Goal: Task Accomplishment & Management: Manage account settings

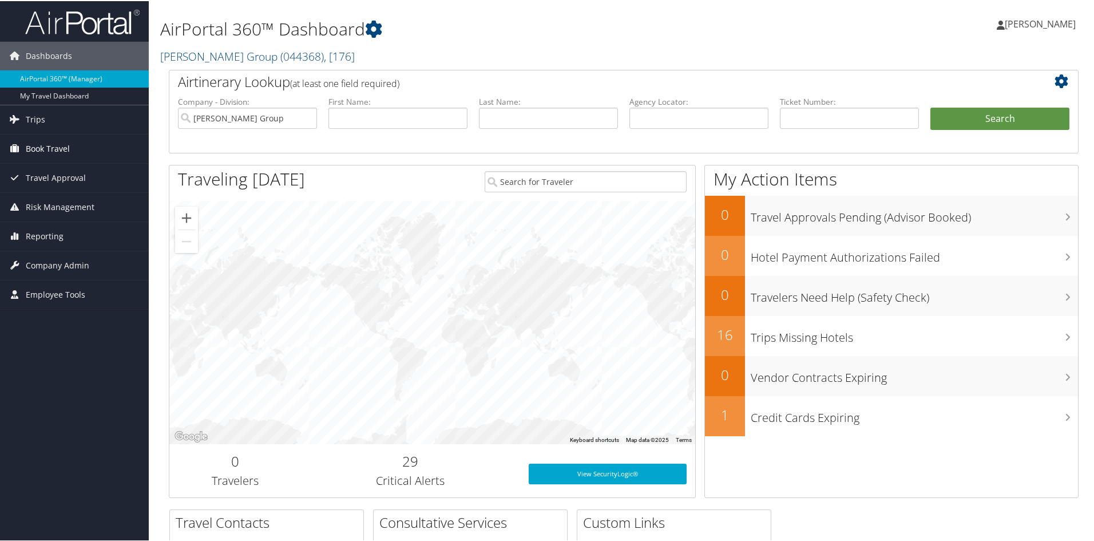
click at [53, 148] on span "Book Travel" at bounding box center [48, 147] width 44 height 29
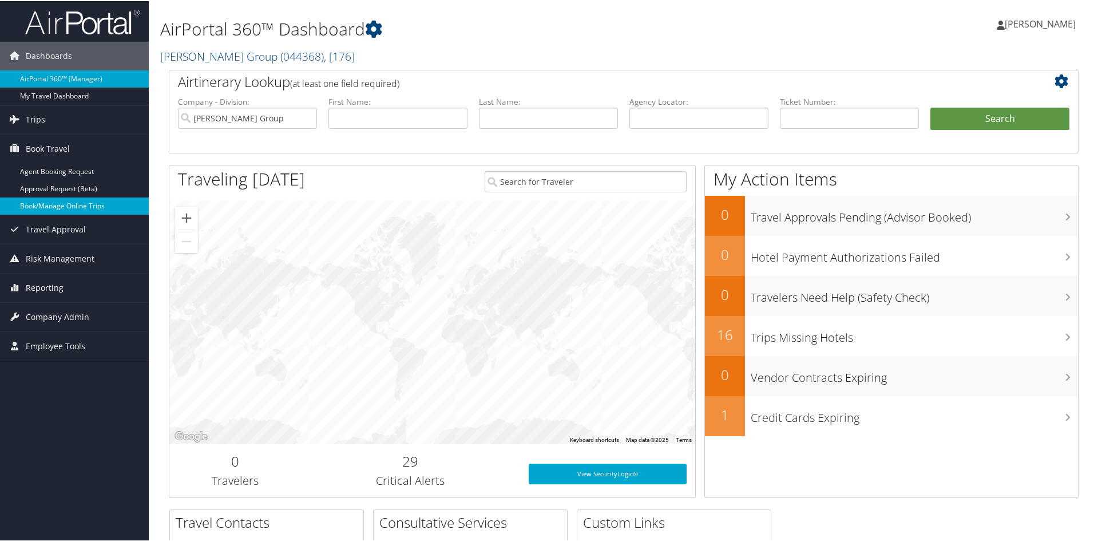
click at [54, 204] on link "Book/Manage Online Trips" at bounding box center [74, 204] width 149 height 17
click at [1033, 24] on span "[PERSON_NAME]" at bounding box center [1039, 23] width 71 height 13
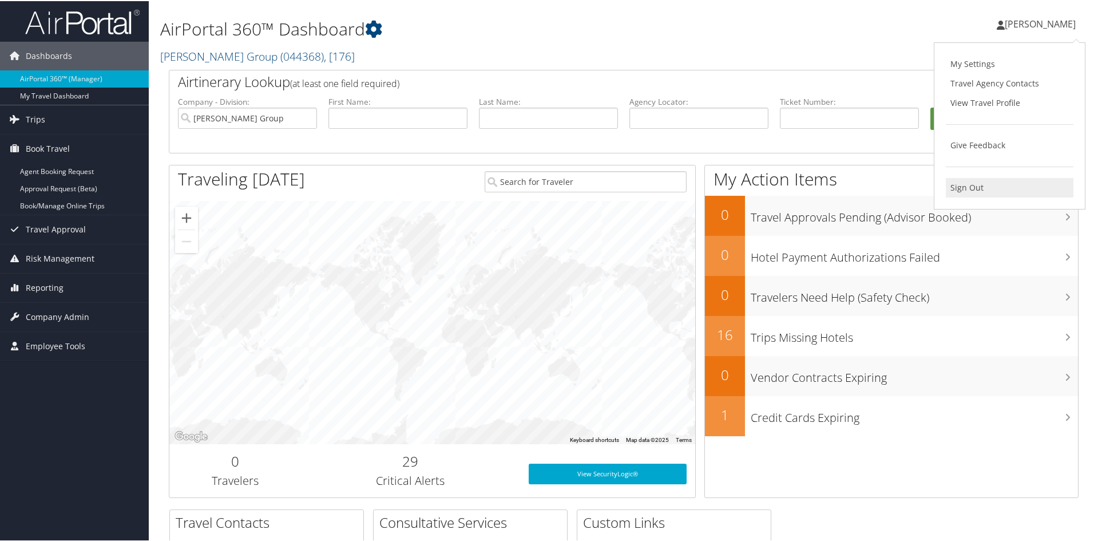
click at [970, 187] on link "Sign Out" at bounding box center [1010, 186] width 128 height 19
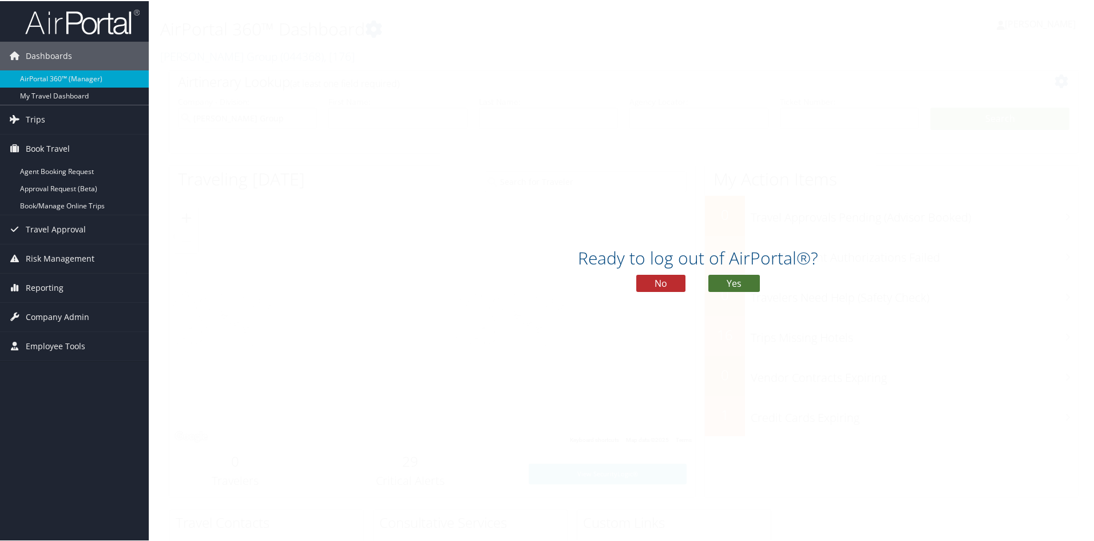
click at [730, 285] on button "Yes" at bounding box center [733, 281] width 51 height 17
